Goal: Task Accomplishment & Management: Manage account settings

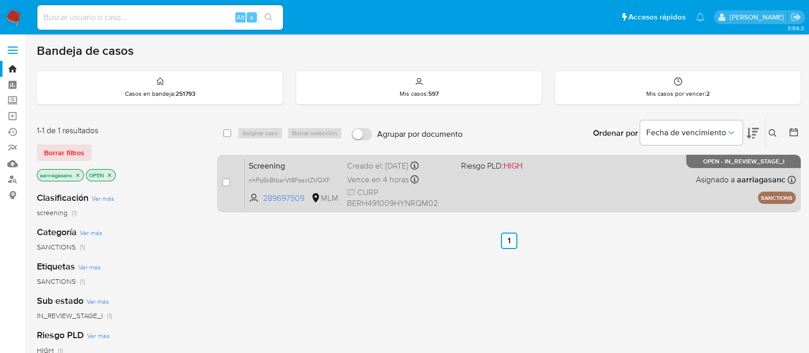
click at [463, 184] on div "Screening nhPq6kBtbarVt8FssxtZVQXF 289697509 MLM Riesgo PLD: HIGH Creado el: 25…" at bounding box center [520, 183] width 551 height 52
click at [228, 181] on input "checkbox" at bounding box center [226, 182] width 8 height 8
checkbox input "true"
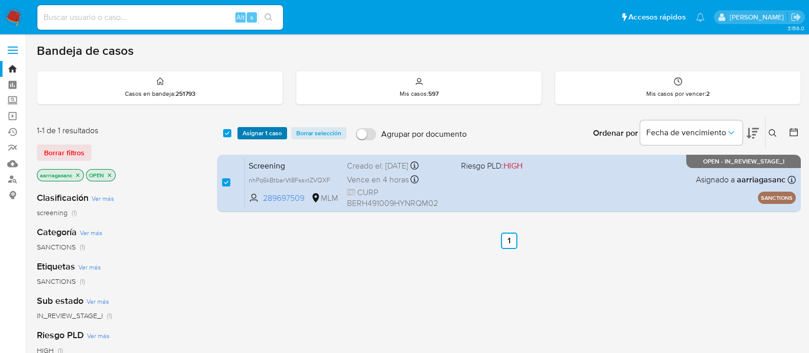
click at [266, 128] on span "Asignar 1 caso" at bounding box center [262, 133] width 39 height 10
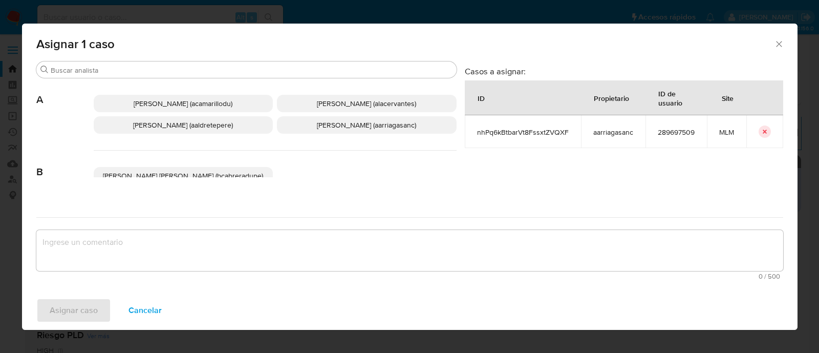
click at [348, 129] on span "Ana Maria Arriaga (aarriagasanc)" at bounding box center [366, 125] width 99 height 10
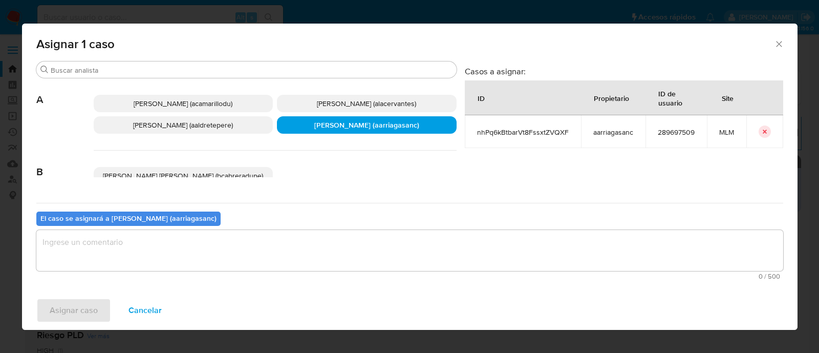
click at [304, 254] on textarea "assign-modal" at bounding box center [409, 250] width 746 height 41
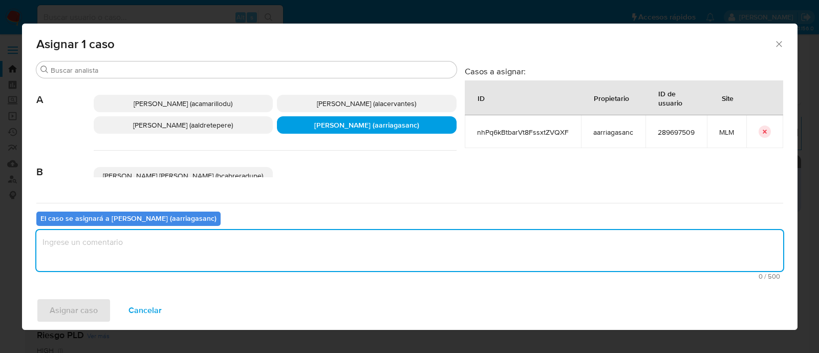
type textarea "a"
type textarea "AMAS"
click at [93, 304] on span "Asignar caso" at bounding box center [74, 310] width 48 height 23
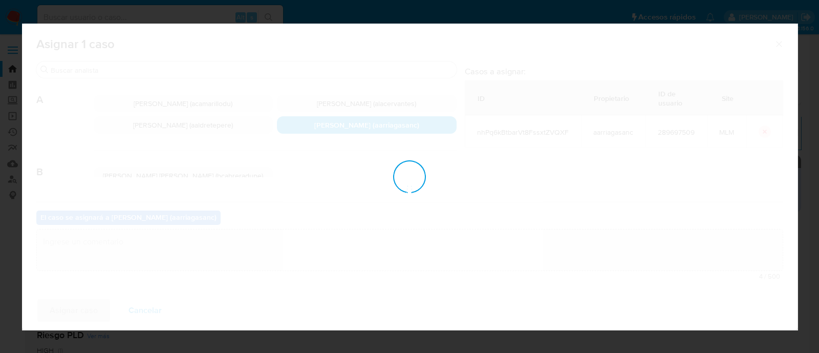
checkbox input "false"
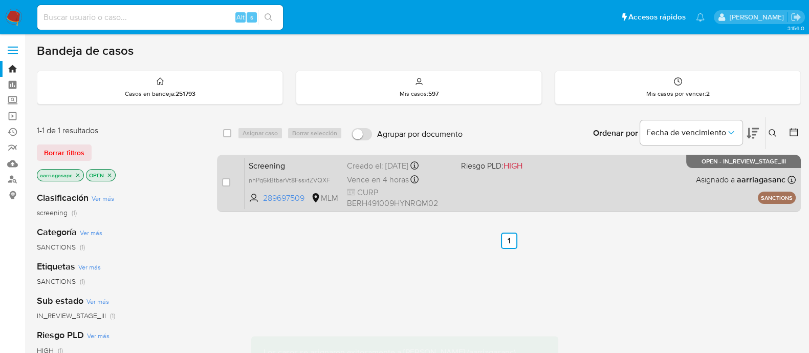
click at [514, 186] on div "Screening nhPq6kBtbarVt8FssxtZVQXF 289697509 MLM Riesgo PLD: HIGH Creado el: 25…" at bounding box center [520, 183] width 551 height 52
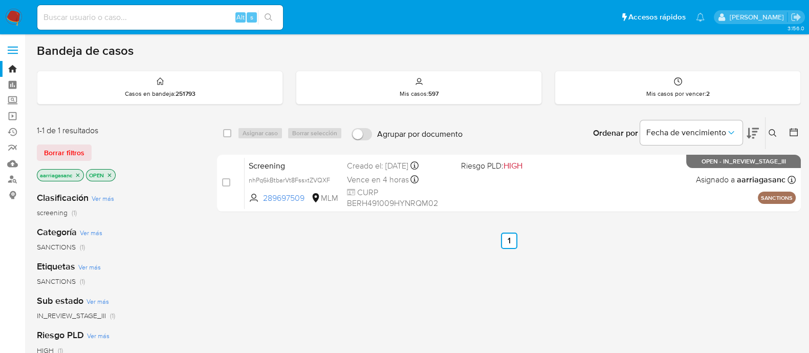
click at [12, 9] on img at bounding box center [13, 17] width 17 height 17
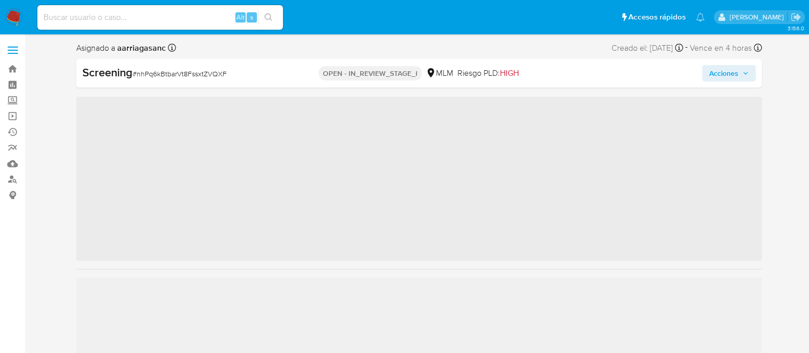
scroll to position [432, 0]
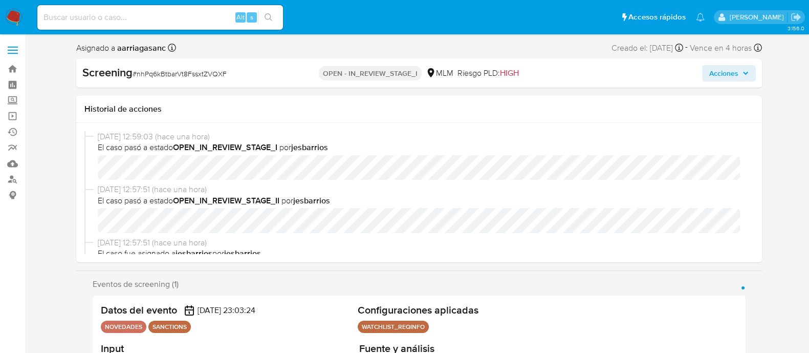
select select "10"
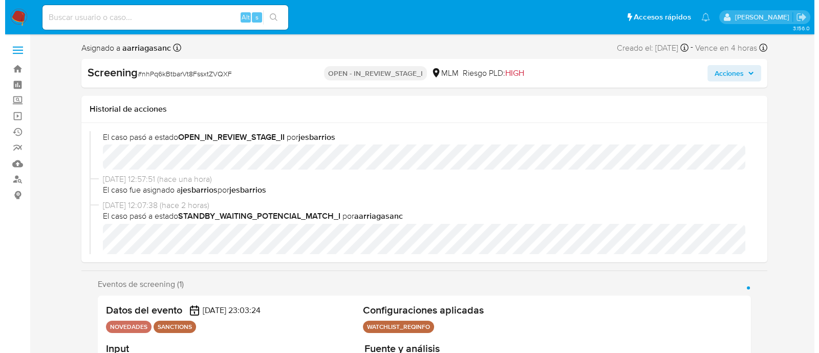
scroll to position [127, 0]
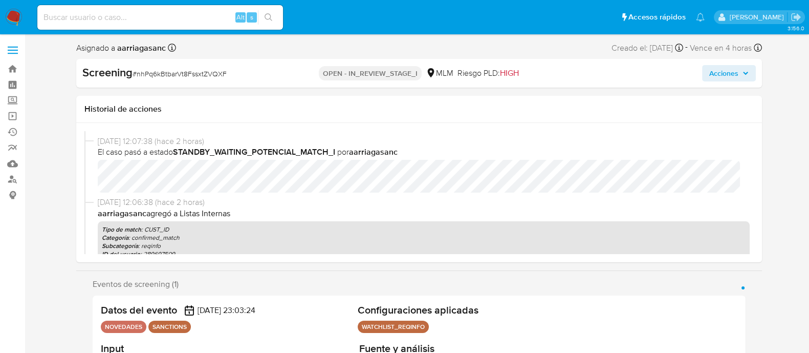
click at [737, 75] on span "Acciones" at bounding box center [723, 73] width 29 height 16
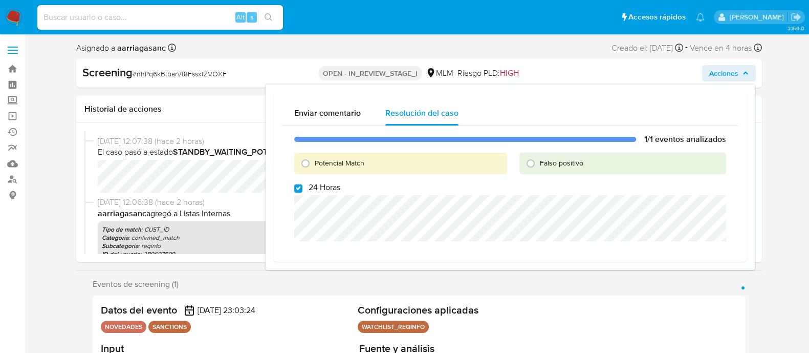
click at [310, 190] on span "24 Horas" at bounding box center [325, 187] width 32 height 10
click at [302, 190] on input "24 Horas" at bounding box center [298, 188] width 8 height 8
checkbox input "false"
click at [304, 164] on input "Potencial Match" at bounding box center [305, 163] width 16 height 16
radio input "true"
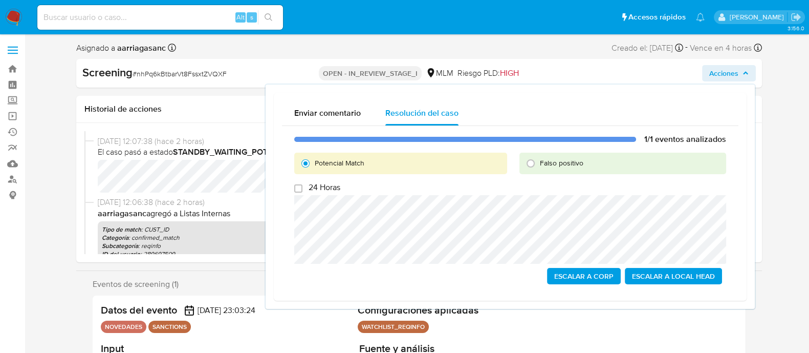
click at [684, 279] on span "Escalar a Local Head" at bounding box center [673, 276] width 83 height 14
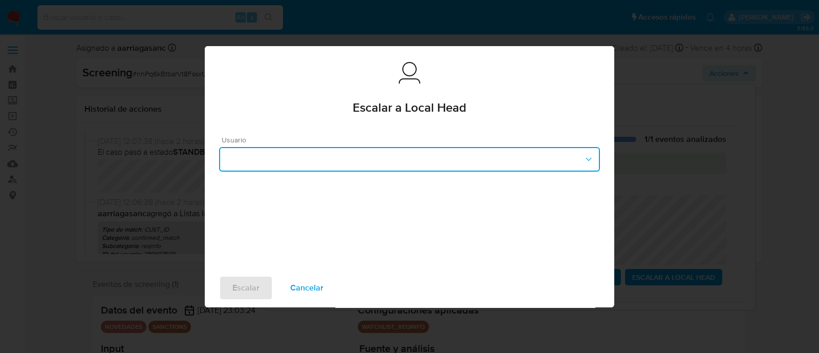
click at [375, 157] on button "button" at bounding box center [409, 159] width 381 height 25
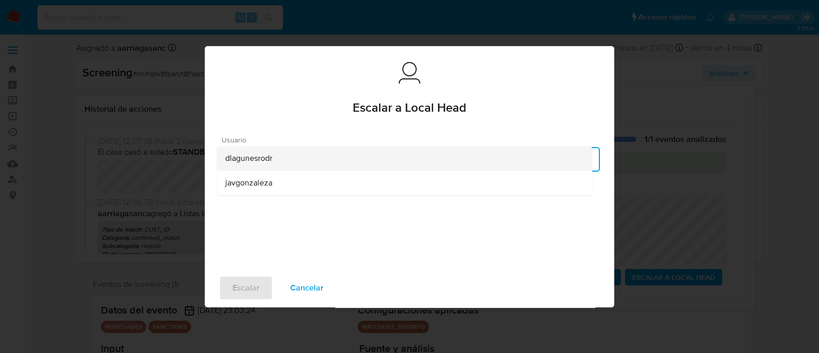
click at [273, 160] on div "dlagunesrodr" at bounding box center [404, 158] width 359 height 25
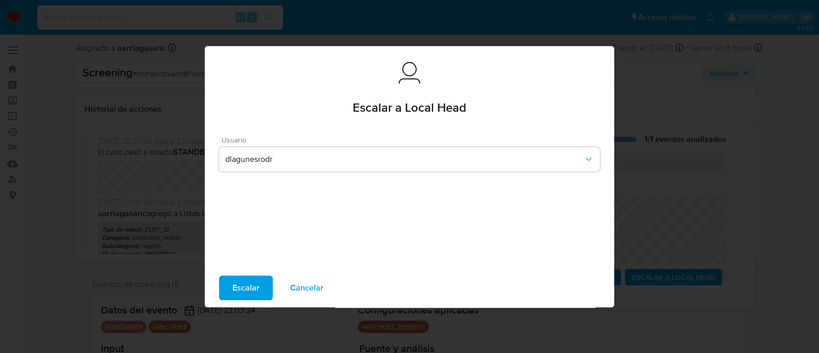
click at [258, 277] on button "Escalar" at bounding box center [246, 287] width 54 height 25
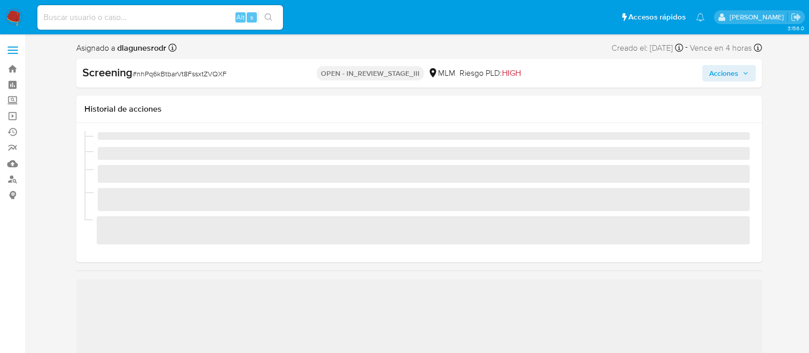
scroll to position [432, 0]
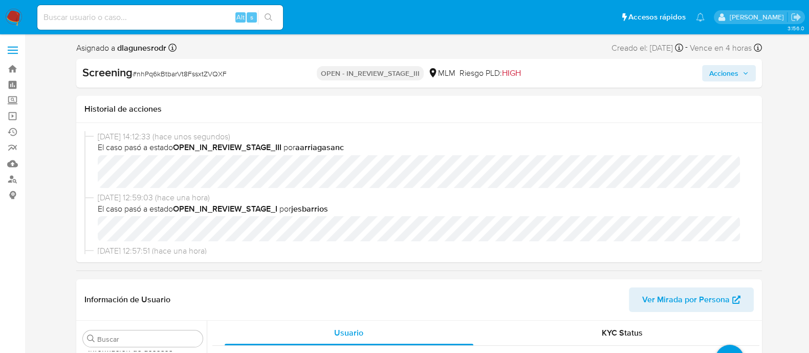
select select "10"
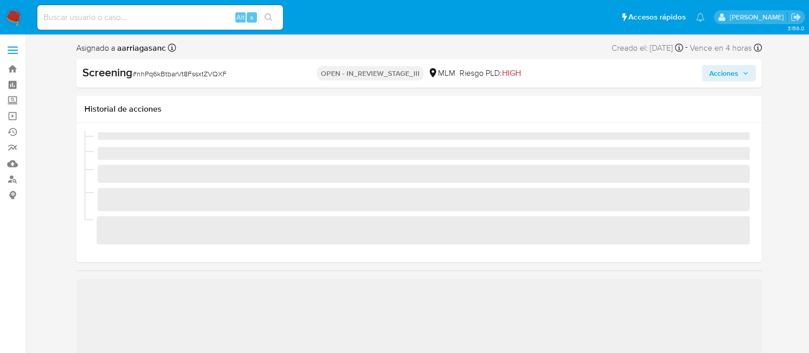
scroll to position [432, 0]
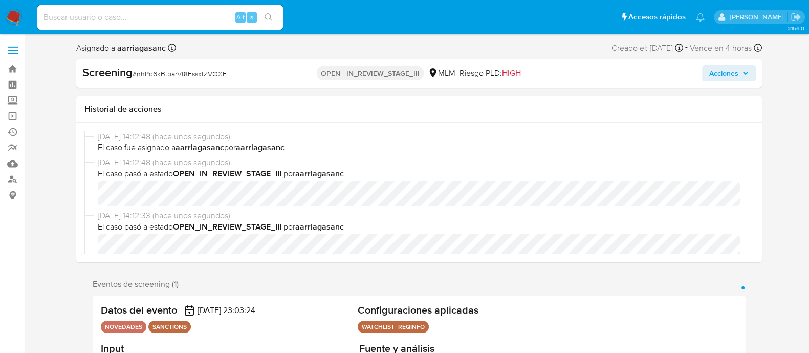
select select "10"
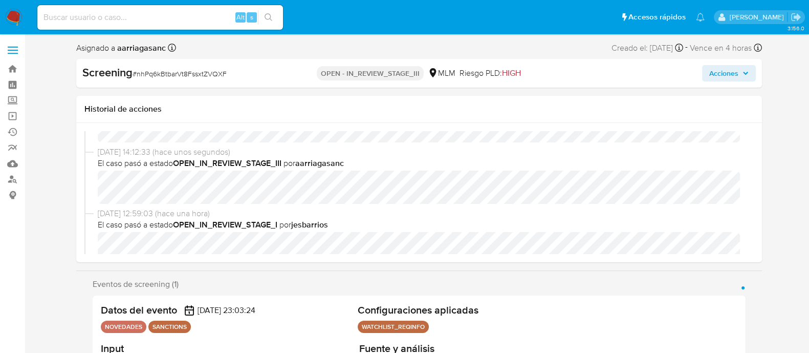
click at [739, 69] on span "Acciones" at bounding box center [728, 73] width 39 height 14
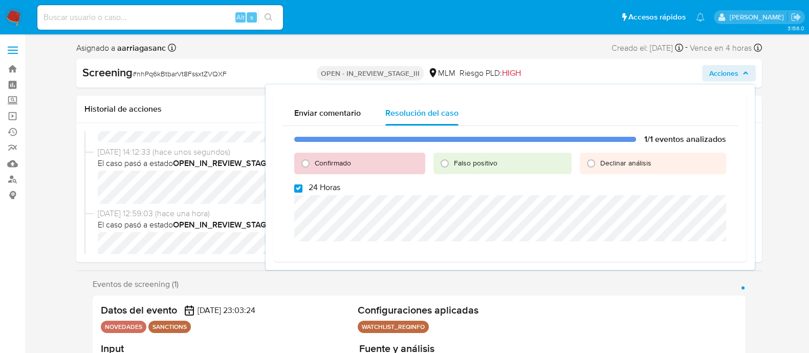
click at [299, 185] on input "24 Horas" at bounding box center [298, 188] width 8 height 8
checkbox input "false"
click at [310, 162] on input "Confirmado" at bounding box center [305, 163] width 16 height 16
radio input "true"
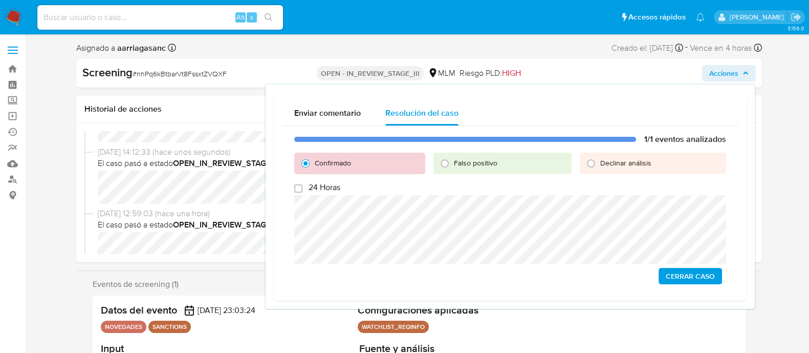
click at [673, 272] on span "Cerrar Caso" at bounding box center [690, 276] width 49 height 14
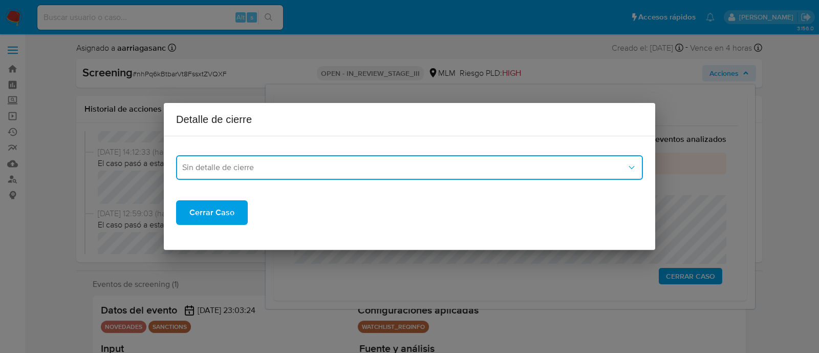
click at [247, 170] on span "Sin detalle de cierre" at bounding box center [404, 167] width 444 height 10
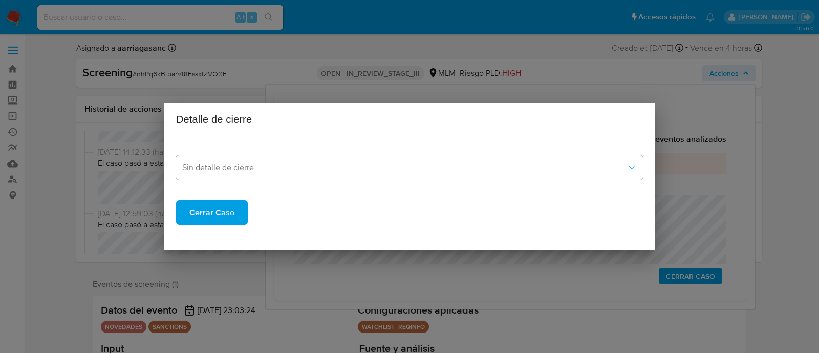
drag, startPoint x: 446, startPoint y: 121, endPoint x: 354, endPoint y: 226, distance: 139.6
click at [441, 133] on div "Detalle de cierre" at bounding box center [409, 119] width 491 height 33
click at [224, 210] on span "Cerrar Caso" at bounding box center [211, 212] width 45 height 23
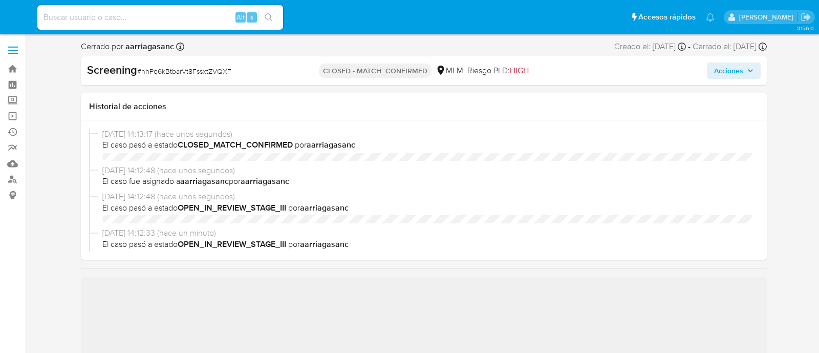
select select "10"
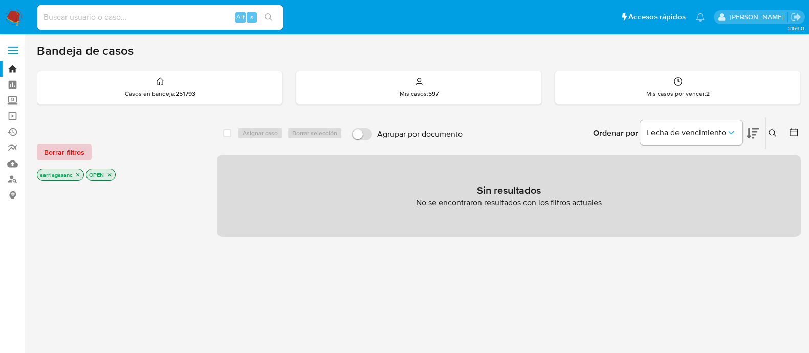
click at [82, 153] on span "Borrar filtros" at bounding box center [64, 152] width 40 height 14
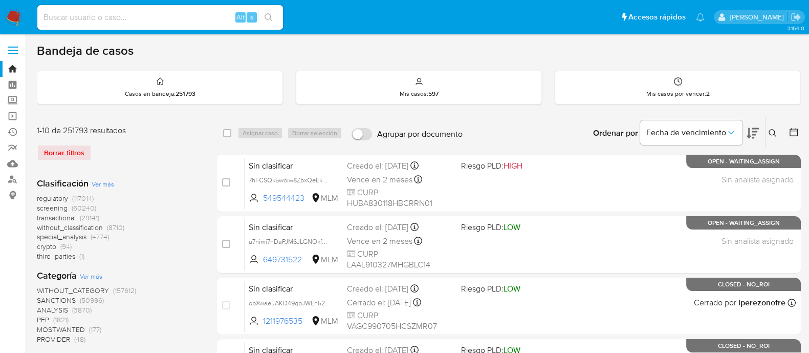
click at [59, 208] on span "screening" at bounding box center [52, 208] width 31 height 10
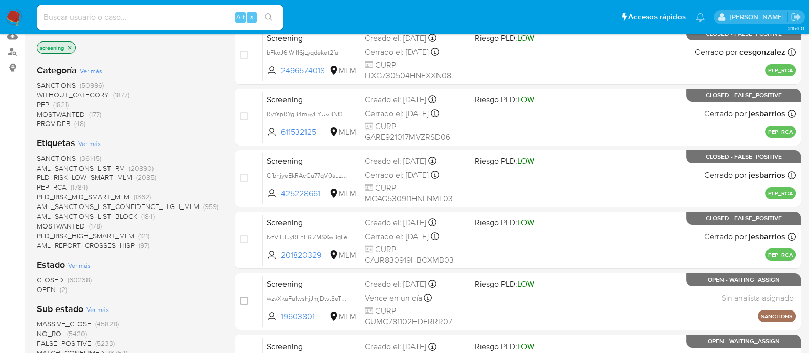
scroll to position [192, 0]
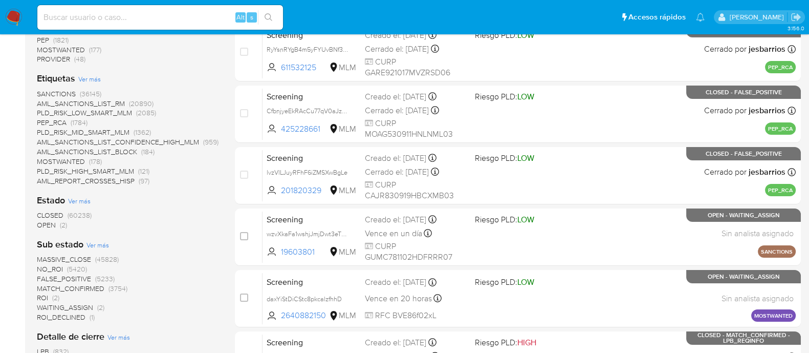
click at [46, 225] on span "OPEN" at bounding box center [46, 224] width 19 height 10
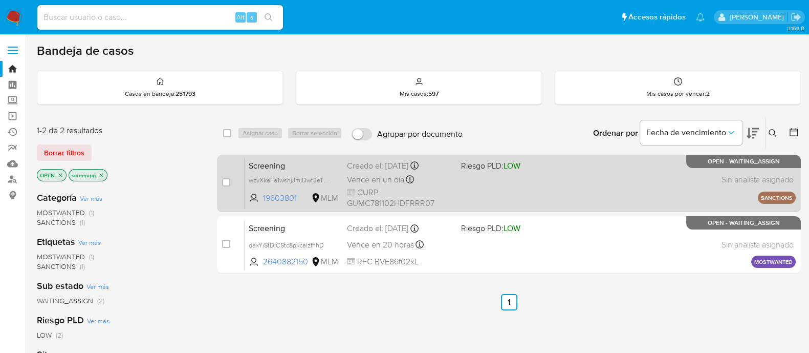
click at [611, 186] on div "Screening wzvXkaFa1wshjJmjDwt3eTRp 19603801 MLM Riesgo PLD: LOW Creado el: 26/0…" at bounding box center [520, 183] width 551 height 52
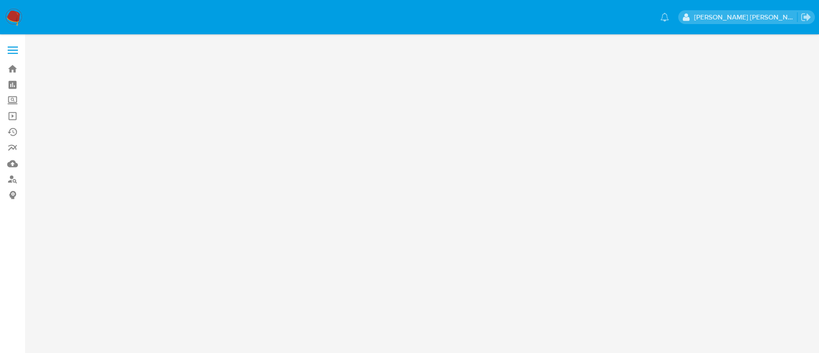
click at [158, 202] on main at bounding box center [409, 176] width 819 height 353
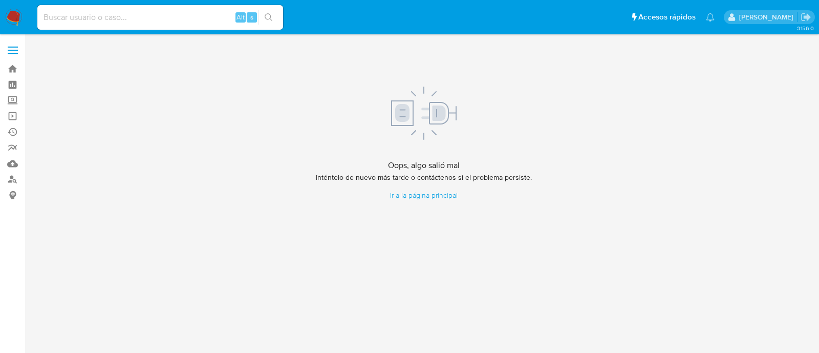
click at [13, 20] on img at bounding box center [13, 17] width 17 height 17
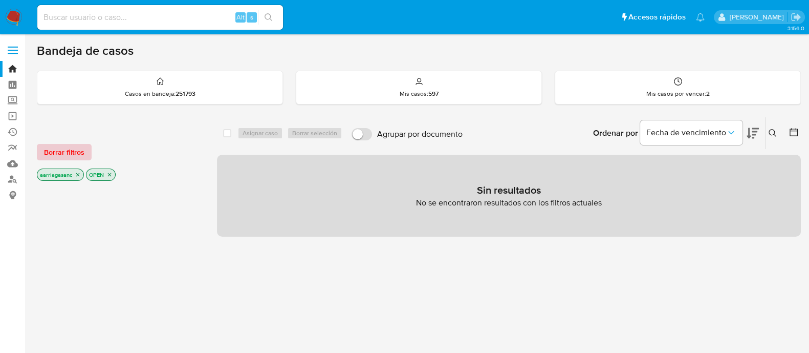
click at [54, 154] on span "Borrar filtros" at bounding box center [64, 152] width 40 height 14
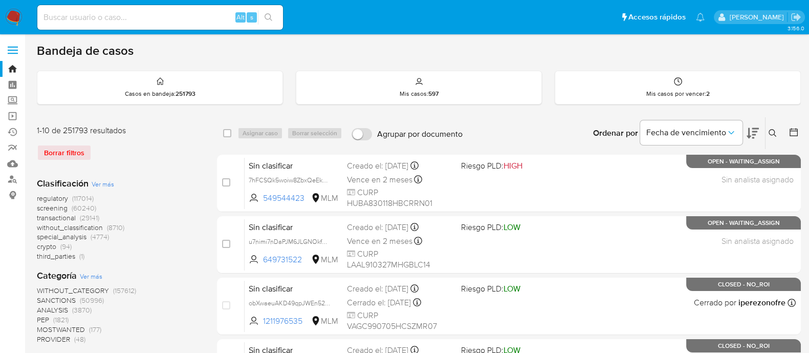
click at [55, 206] on span "screening" at bounding box center [52, 208] width 31 height 10
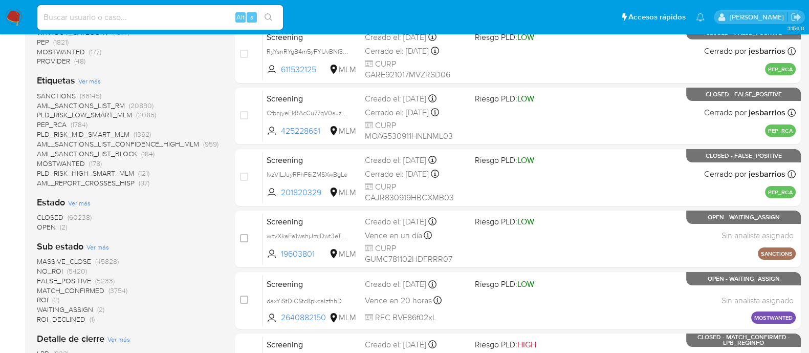
scroll to position [192, 0]
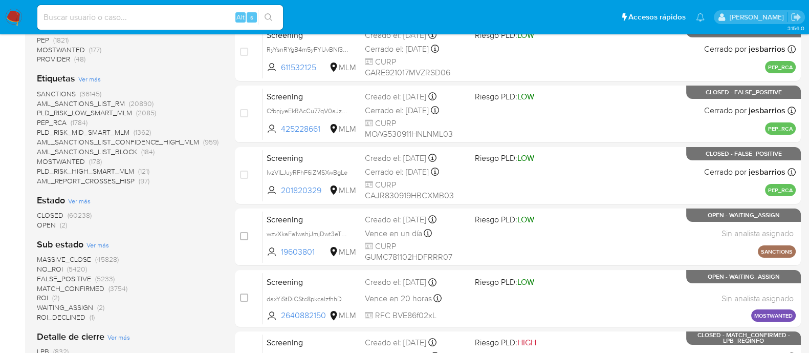
click at [51, 225] on span "OPEN" at bounding box center [46, 224] width 19 height 10
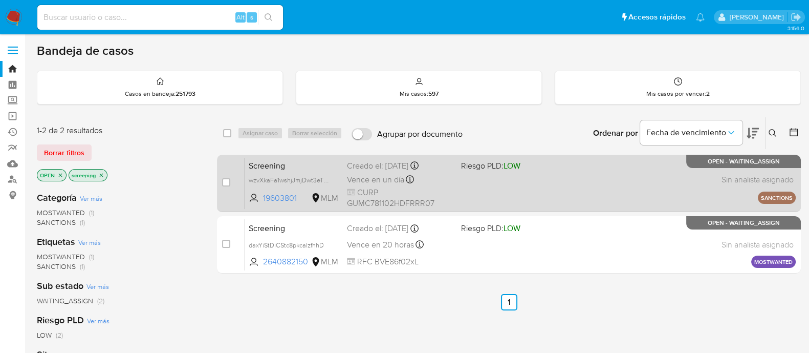
click at [455, 182] on div "Screening wzvXkaFa1wshjJmjDwt3eTRp 19603801 MLM Riesgo PLD: LOW Creado el: 26/0…" at bounding box center [520, 183] width 551 height 52
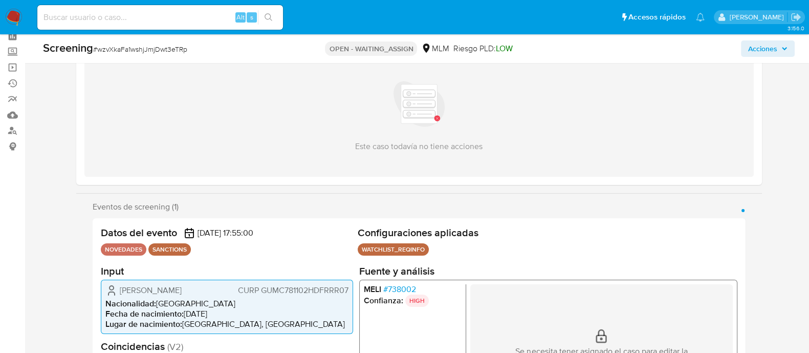
scroll to position [127, 0]
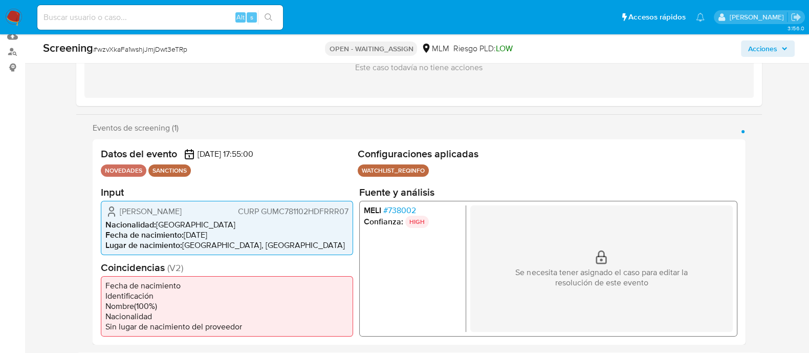
select select "10"
click at [435, 223] on li "Confianza: HIGH" at bounding box center [412, 221] width 98 height 12
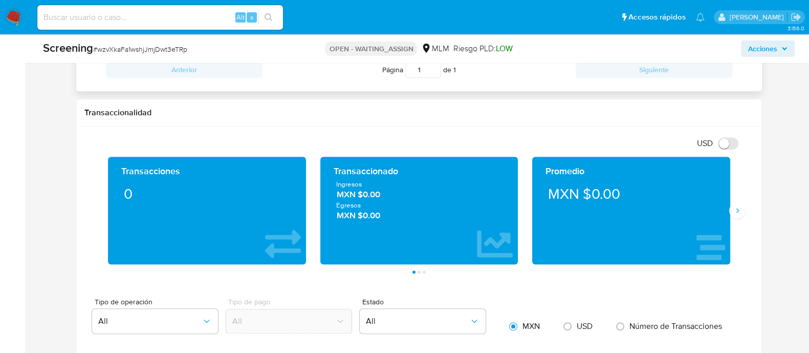
scroll to position [576, 0]
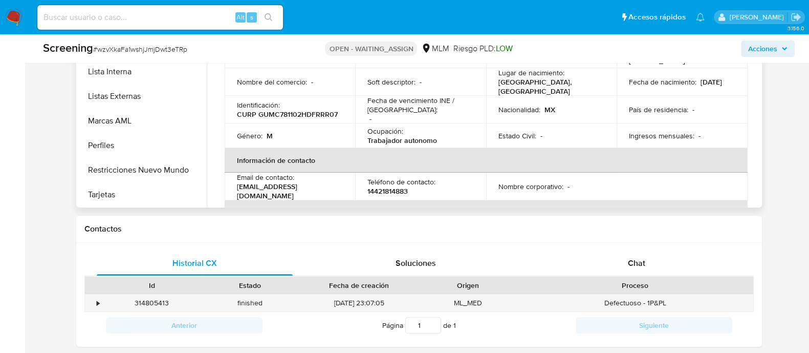
click at [408, 132] on td "Ocupación : Trabajador autonomo" at bounding box center [420, 135] width 131 height 25
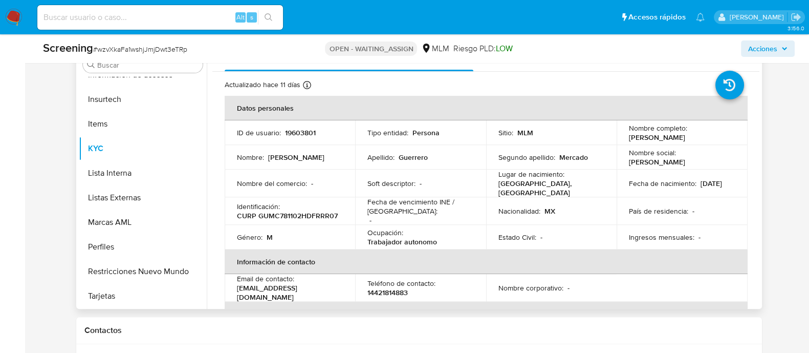
scroll to position [384, 0]
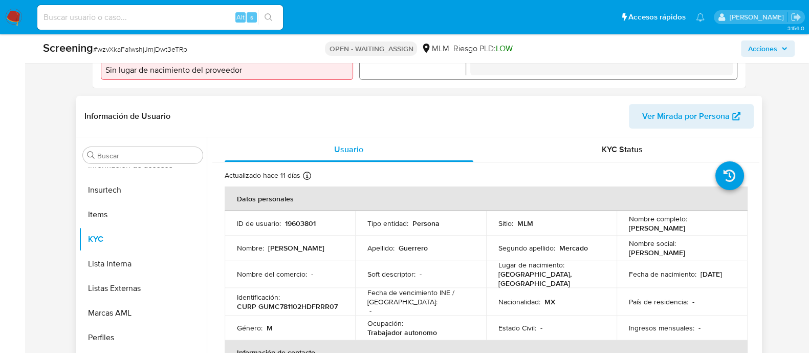
click at [302, 228] on p "19603801" at bounding box center [300, 222] width 31 height 9
copy p "19603801"
